Goal: Check status: Check status

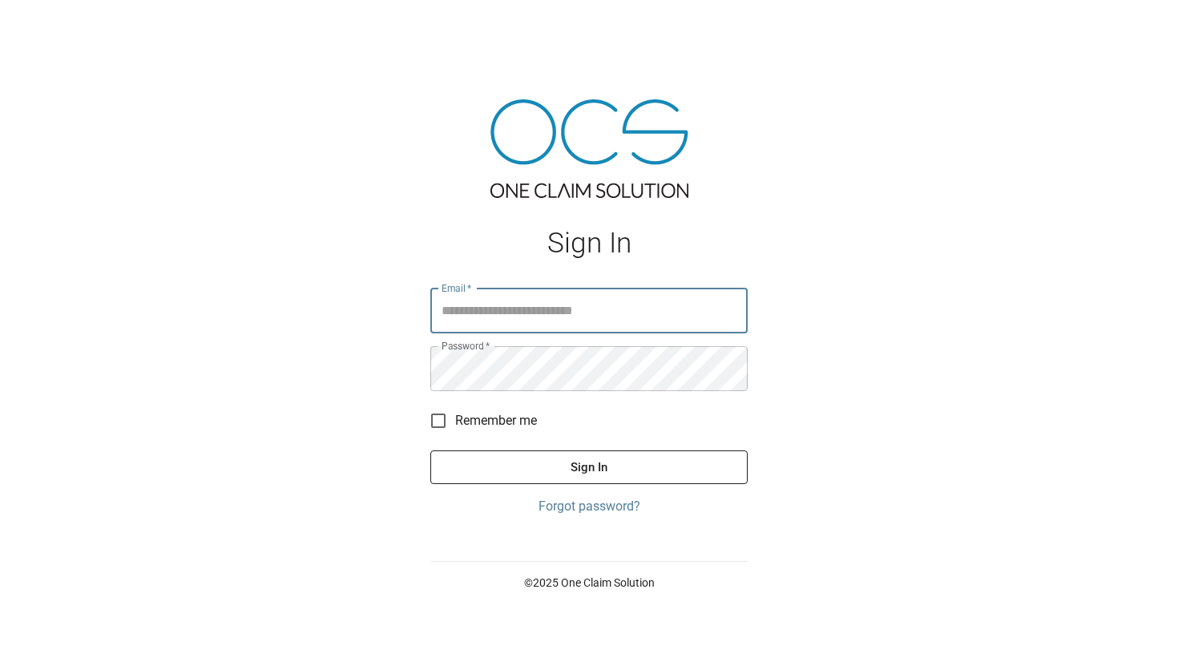
type input "**********"
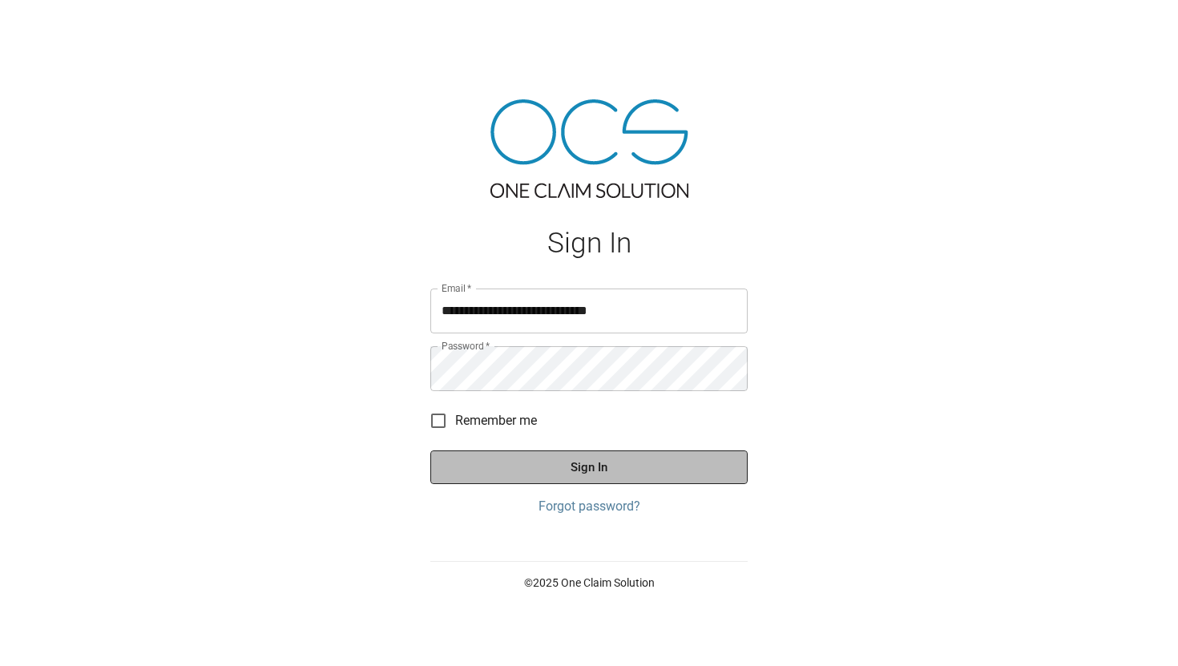
click at [602, 455] on button "Sign In" at bounding box center [588, 467] width 317 height 34
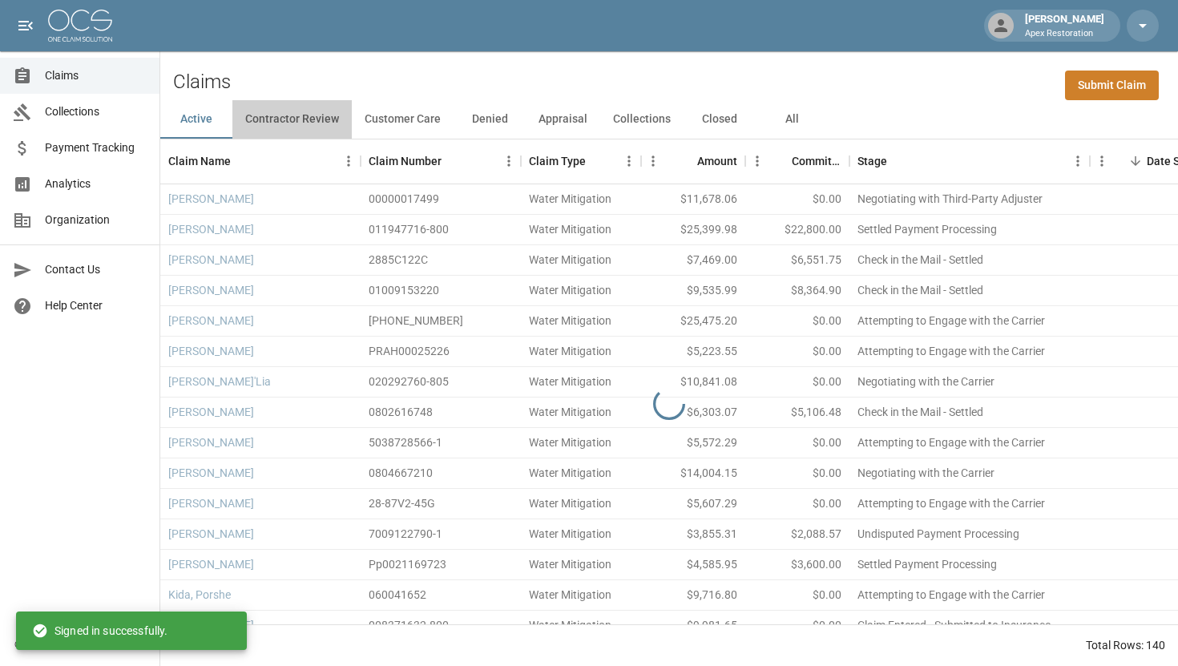
click at [317, 127] on button "Contractor Review" at bounding box center [291, 119] width 119 height 38
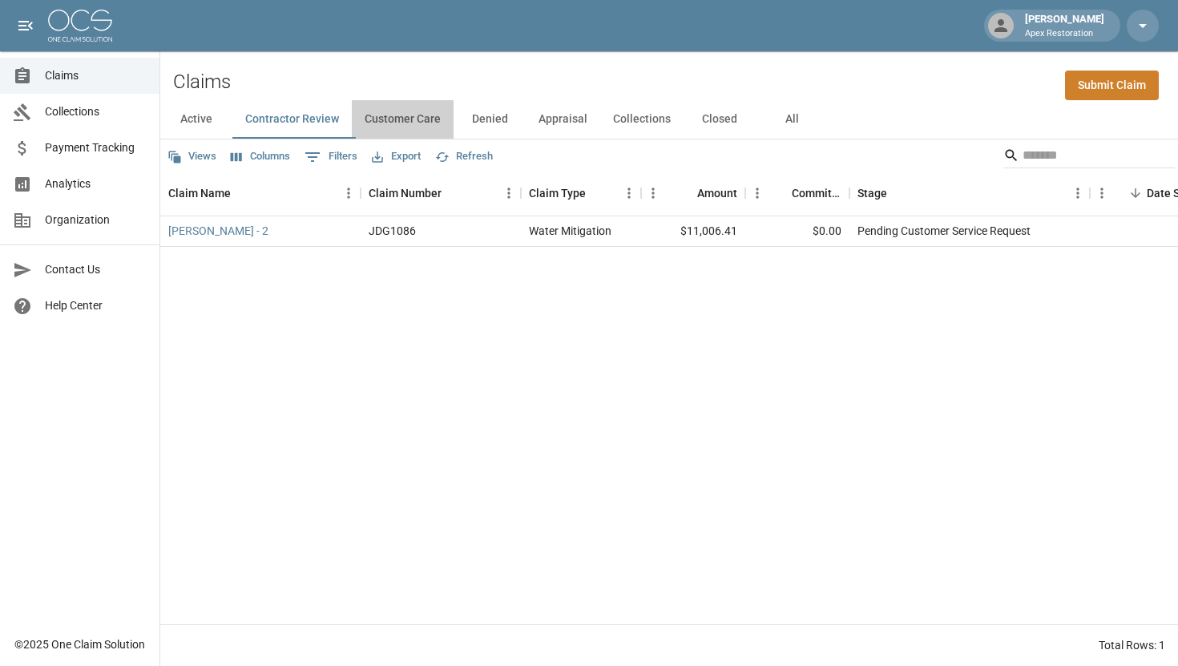
click at [409, 130] on button "Customer Care" at bounding box center [403, 119] width 102 height 38
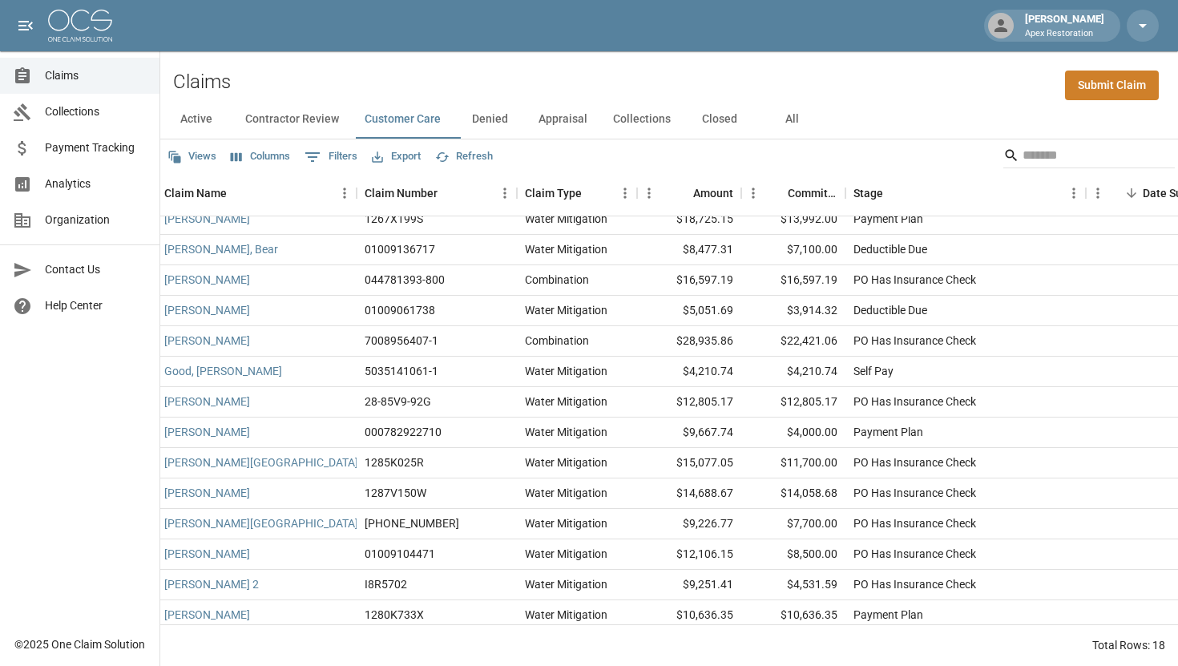
scroll to position [0, 4]
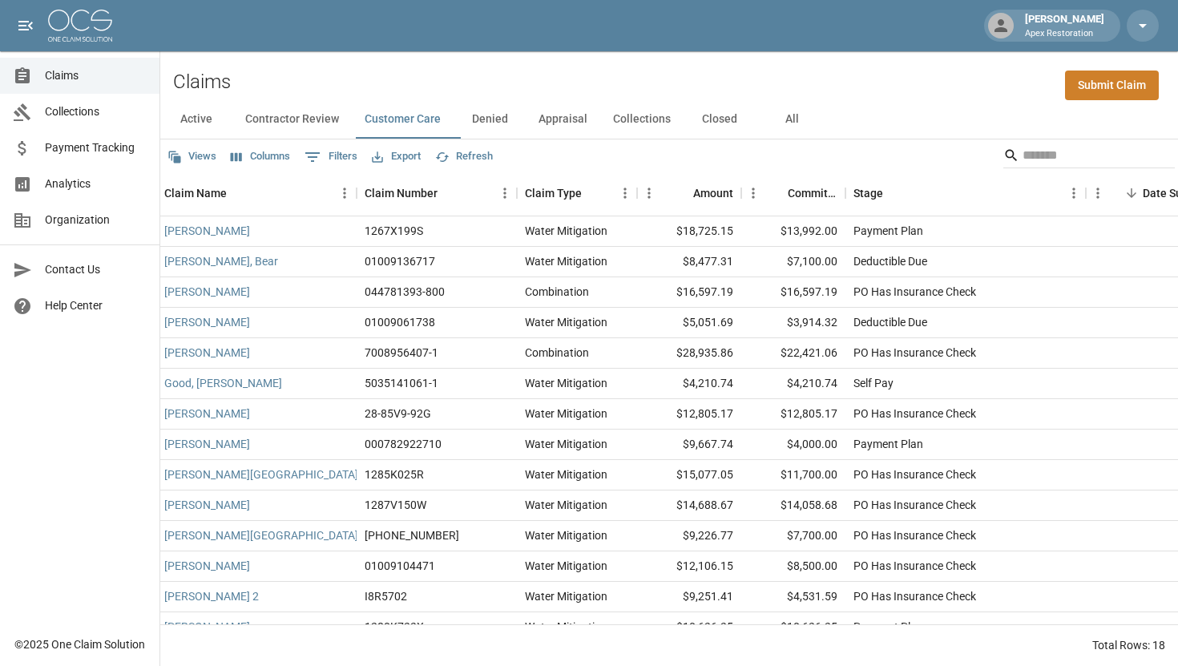
click at [108, 155] on span "Payment Tracking" at bounding box center [96, 147] width 102 height 17
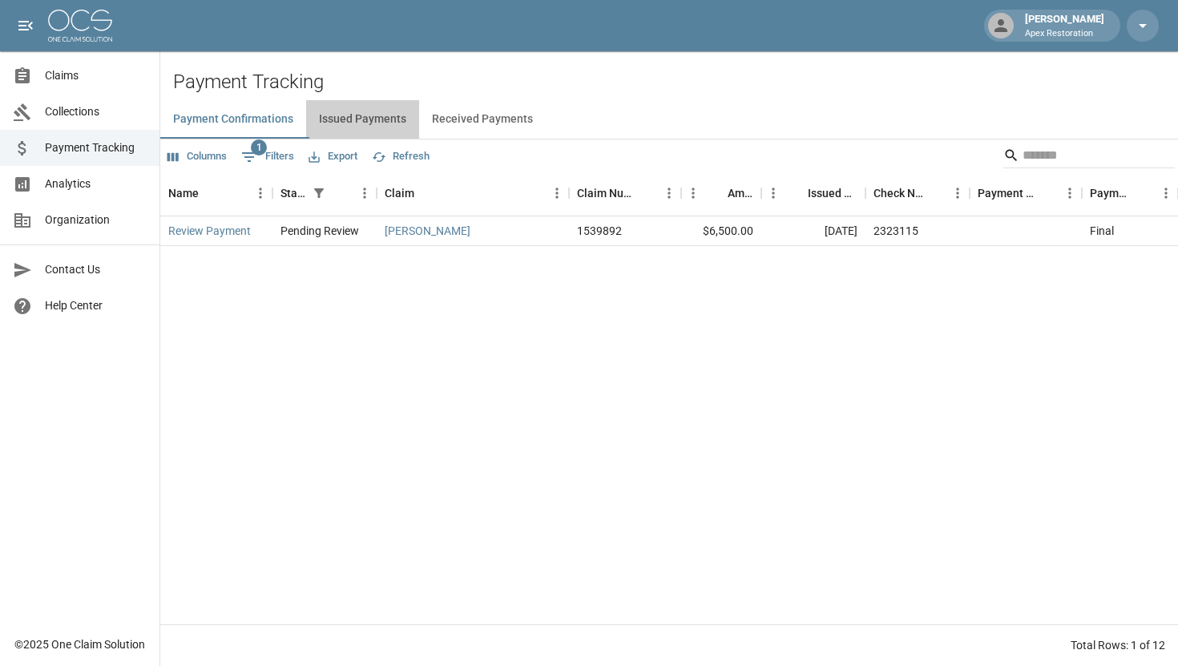
click at [366, 123] on button "Issued Payments" at bounding box center [362, 119] width 113 height 38
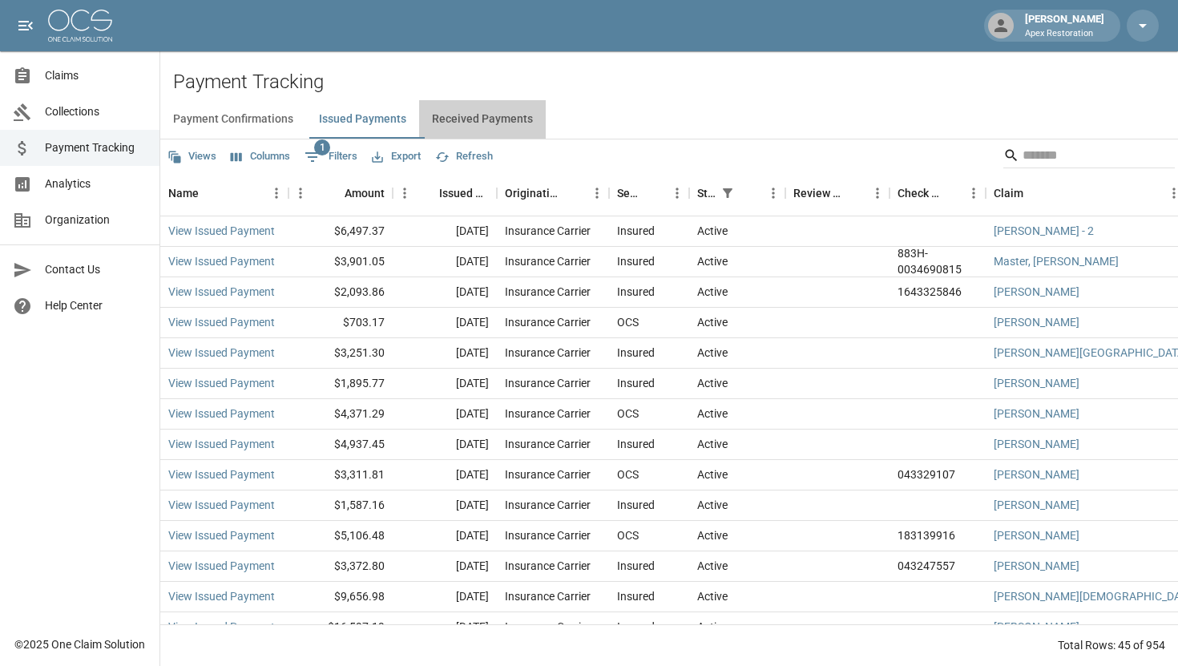
click at [470, 124] on button "Received Payments" at bounding box center [482, 119] width 127 height 38
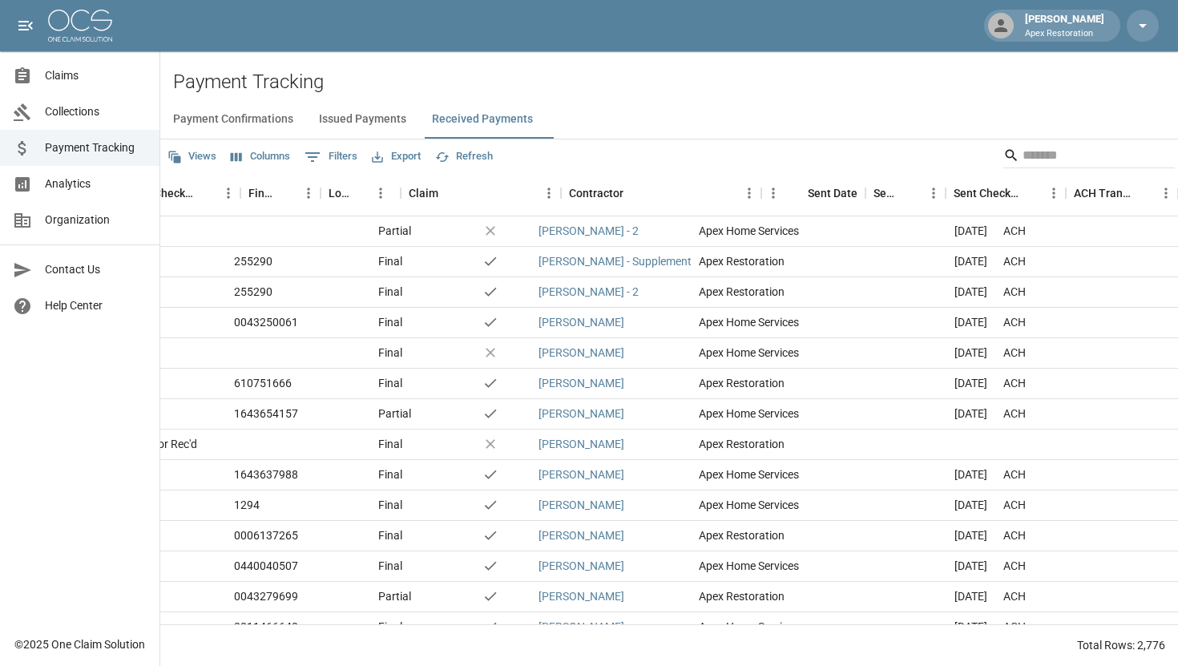
scroll to position [0, 569]
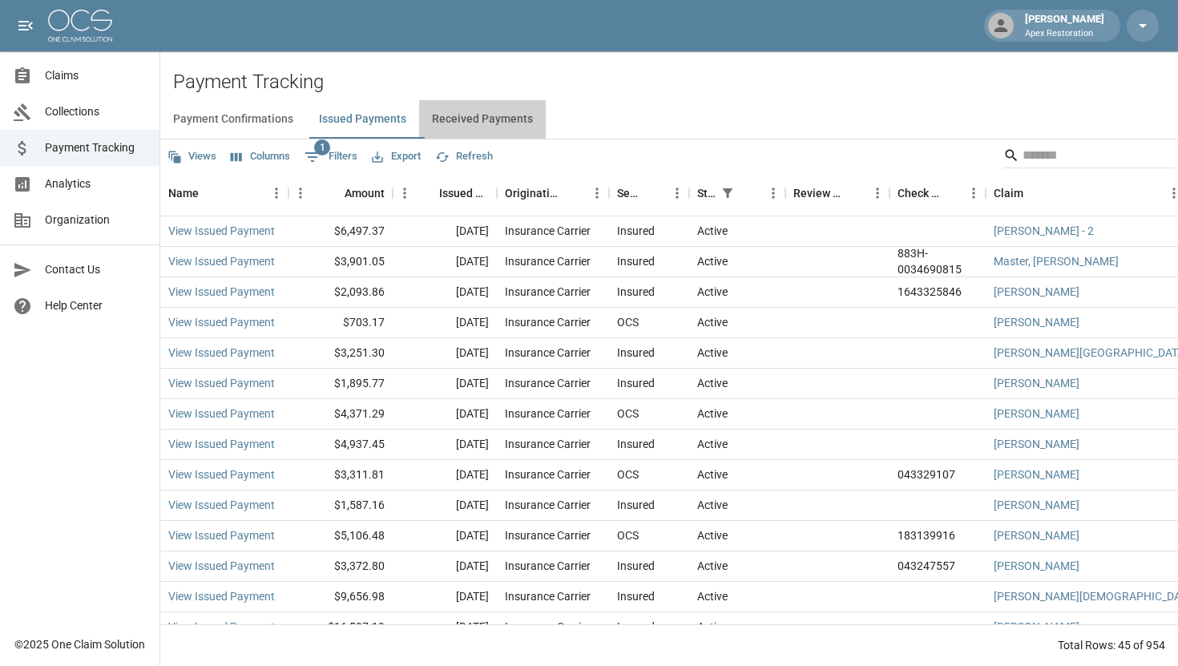
click at [510, 119] on button "Received Payments" at bounding box center [482, 119] width 127 height 38
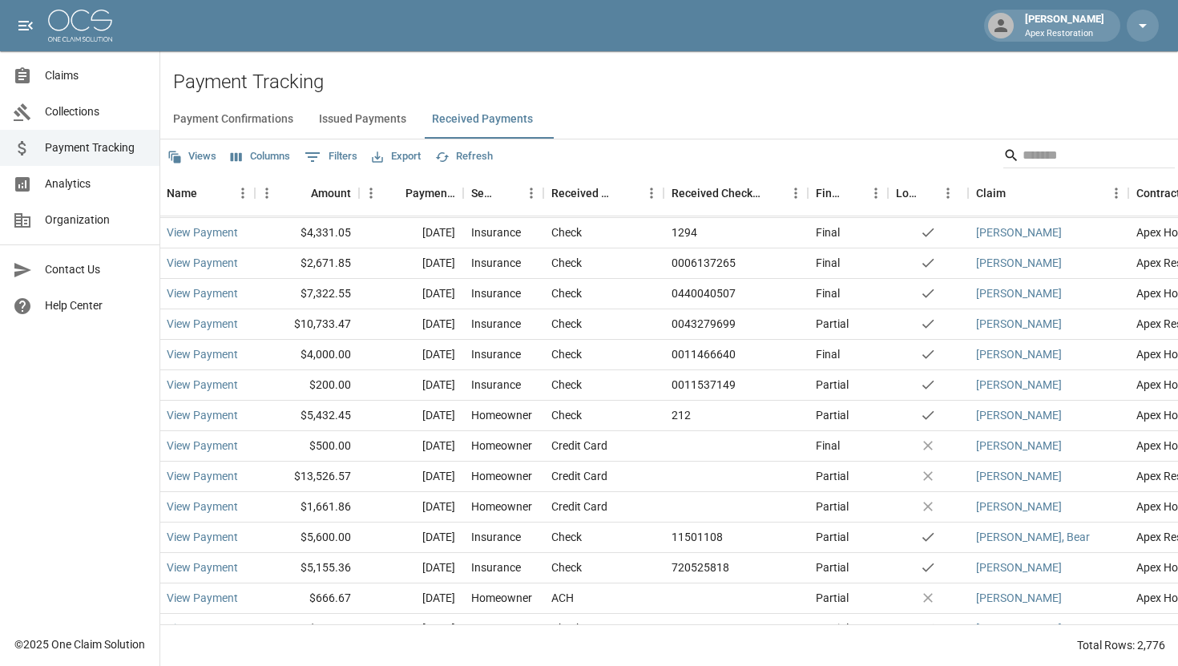
scroll to position [327, 2]
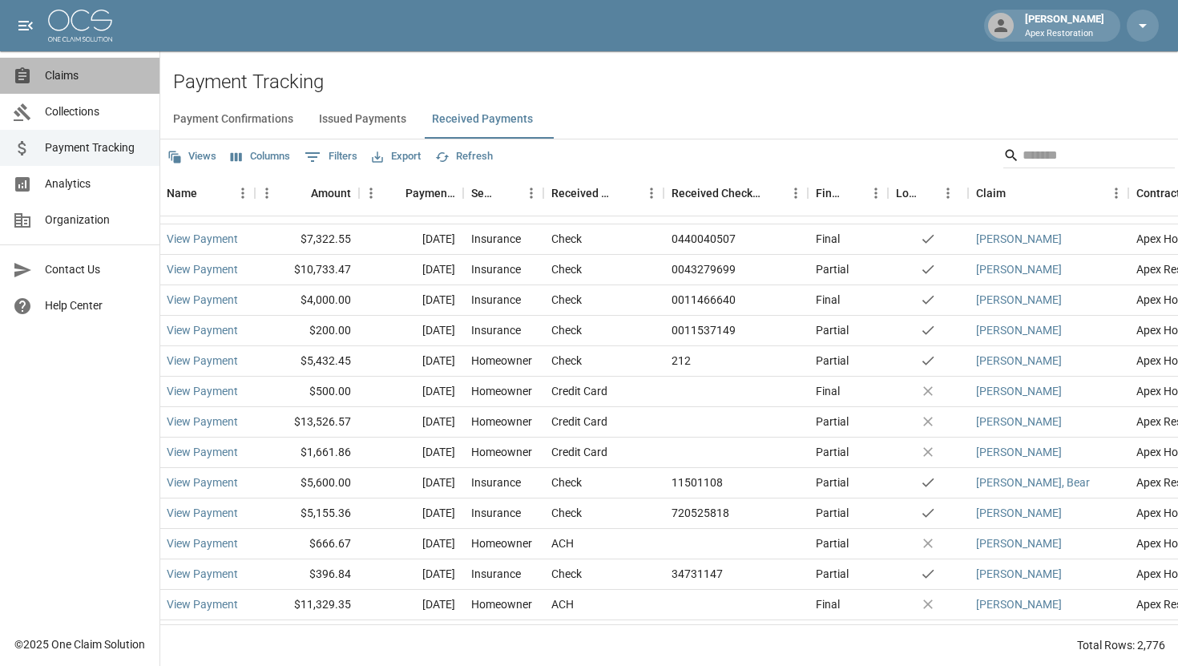
click at [62, 74] on span "Claims" at bounding box center [96, 75] width 102 height 17
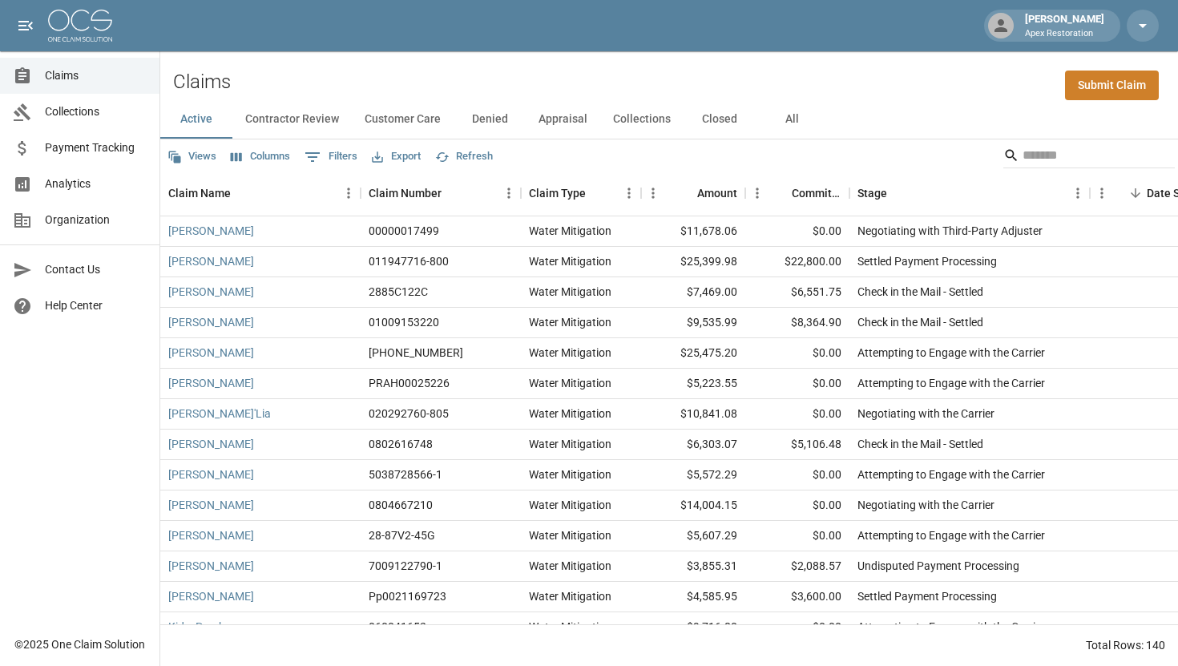
click at [441, 120] on button "Customer Care" at bounding box center [403, 119] width 102 height 38
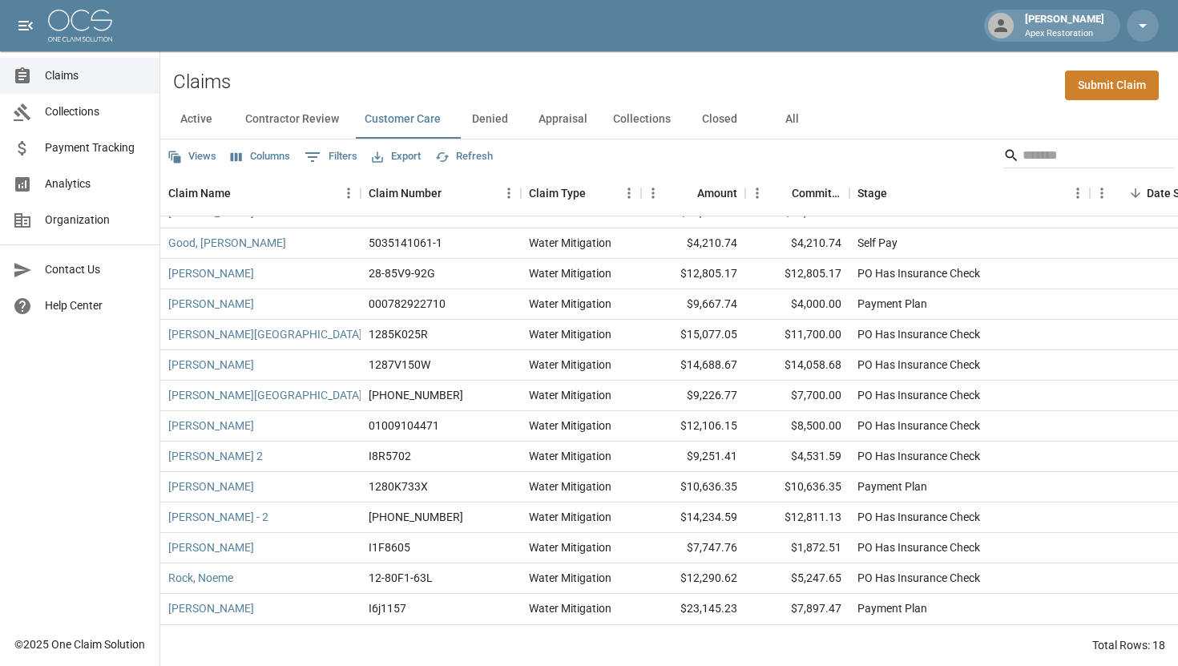
scroll to position [124, 0]
